Goal: Task Accomplishment & Management: Manage account settings

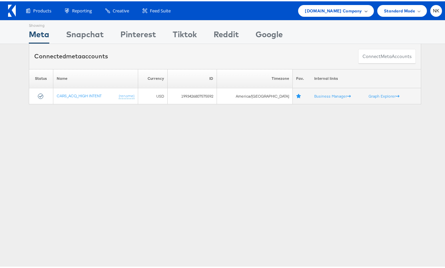
click at [347, 11] on span "Cars.com Company" at bounding box center [333, 9] width 57 height 7
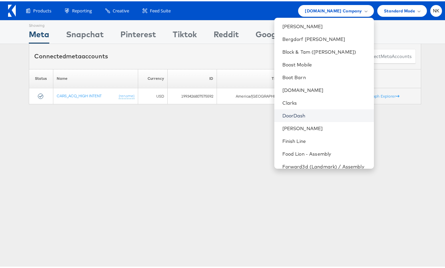
scroll to position [281, 0]
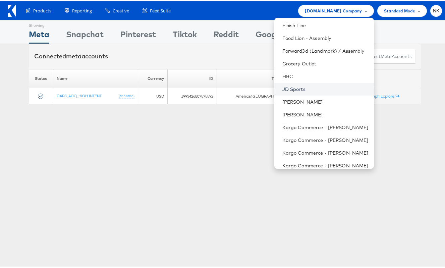
click at [295, 88] on link "JD Sports" at bounding box center [325, 88] width 86 height 7
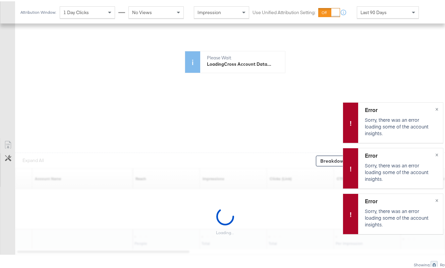
scroll to position [10, 0]
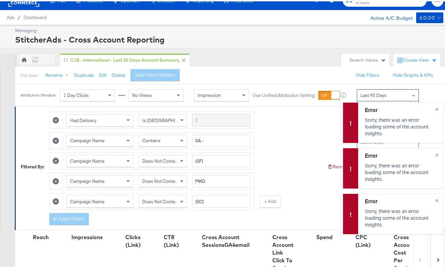
click at [372, 90] on div "Last 90 Days" at bounding box center [387, 93] width 61 height 11
click at [431, 106] on button "×" at bounding box center [437, 107] width 12 height 12
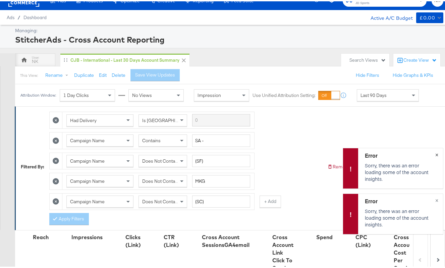
click at [435, 155] on button "×" at bounding box center [437, 153] width 12 height 12
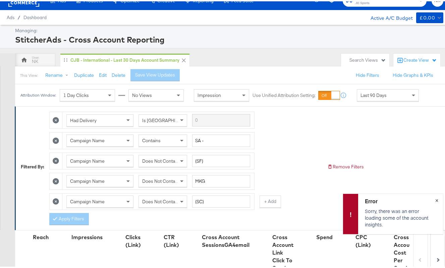
click at [433, 197] on button "×" at bounding box center [437, 199] width 12 height 12
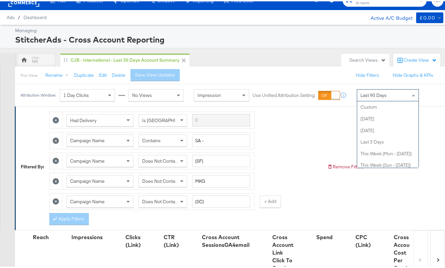
click at [409, 92] on div "Last 90 Days" at bounding box center [387, 93] width 61 height 11
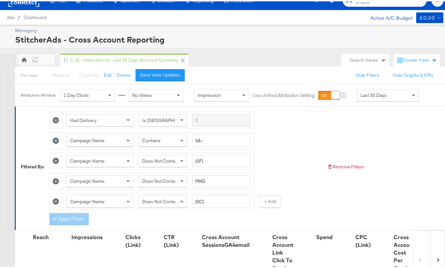
click at [275, 70] on div "This View: Rename Please save your changes before renaming this view Duplicate …" at bounding box center [232, 74] width 435 height 18
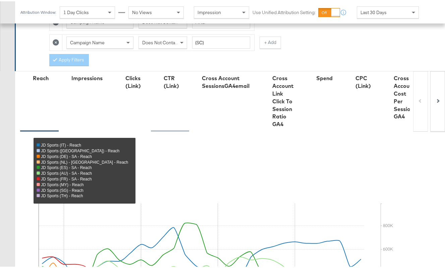
scroll to position [0, 0]
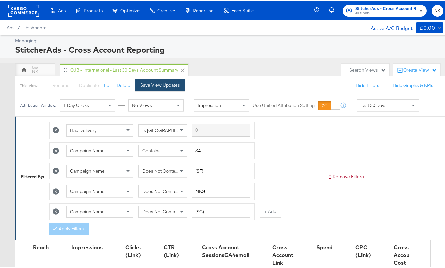
click at [139, 86] on button "Save View Updates" at bounding box center [160, 84] width 49 height 12
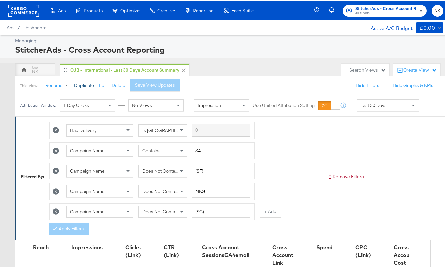
click at [90, 85] on button "Duplicate" at bounding box center [84, 84] width 20 height 6
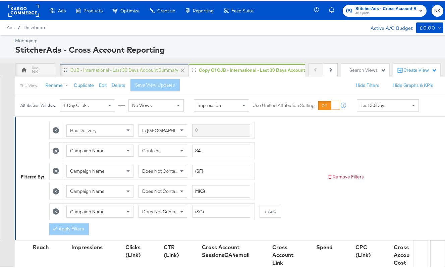
click at [144, 72] on div "CJB - International - Last 30 days Account Summary" at bounding box center [124, 68] width 128 height 13
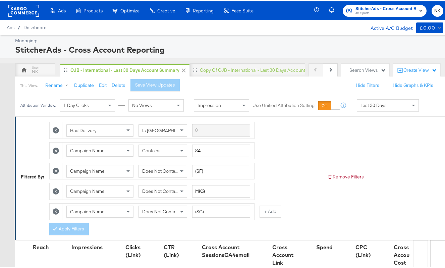
click at [362, 106] on span "Last 30 Days" at bounding box center [374, 104] width 26 height 6
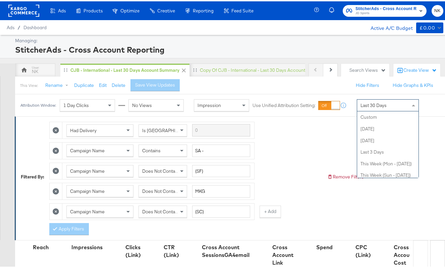
scroll to position [127, 0]
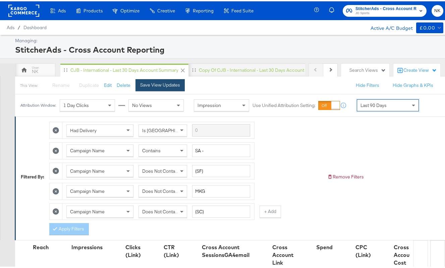
click at [166, 85] on div "Save View Updates" at bounding box center [160, 84] width 40 height 6
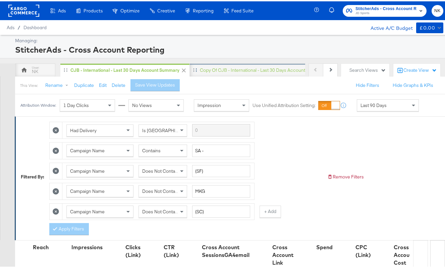
click at [213, 71] on div "Copy of CJB - International - Last 30 days Account Summary" at bounding box center [263, 69] width 126 height 6
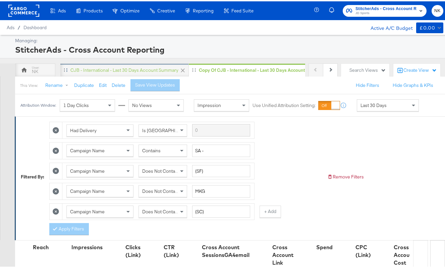
click at [164, 72] on div "CJB - International - Last 30 days Account Summary" at bounding box center [124, 68] width 128 height 13
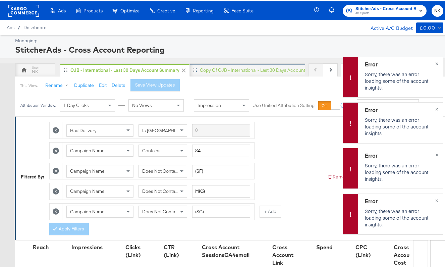
click at [281, 72] on div "Copy of CJB - International - Last 30 days Account Summary" at bounding box center [263, 68] width 147 height 13
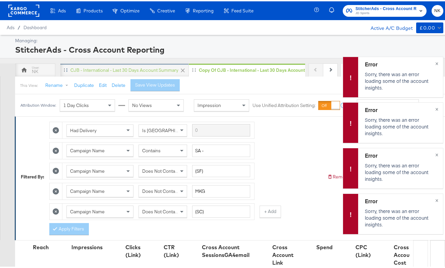
click at [168, 69] on div "CJB - International - Last 30 days Account Summary" at bounding box center [124, 69] width 108 height 6
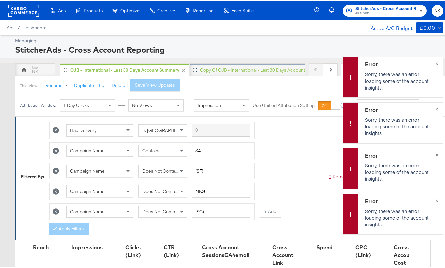
click at [206, 67] on div "Copy of CJB - International - Last 30 days Account Summary" at bounding box center [263, 69] width 126 height 6
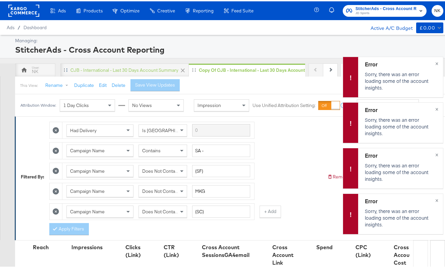
click at [181, 69] on icon at bounding box center [182, 69] width 7 height 7
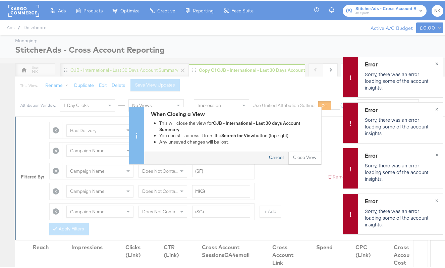
click at [272, 157] on button "Cancel" at bounding box center [276, 157] width 24 height 12
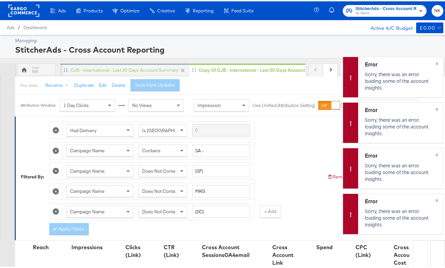
click at [157, 71] on div "CJB - International - Last 30 days Account Summary" at bounding box center [124, 69] width 108 height 6
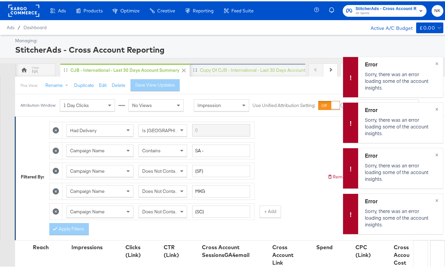
click at [203, 71] on div "Copy of CJB - International - Last 30 days Account Summary" at bounding box center [263, 69] width 126 height 6
